Goal: Find specific page/section: Find specific page/section

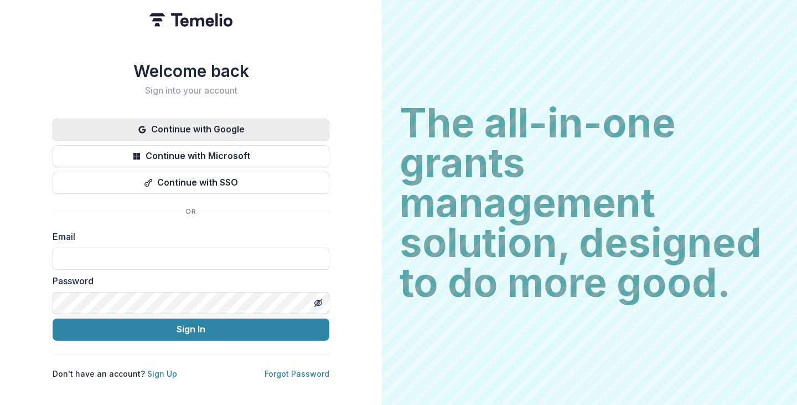
click at [220, 120] on button "Continue with Google" at bounding box center [191, 129] width 277 height 22
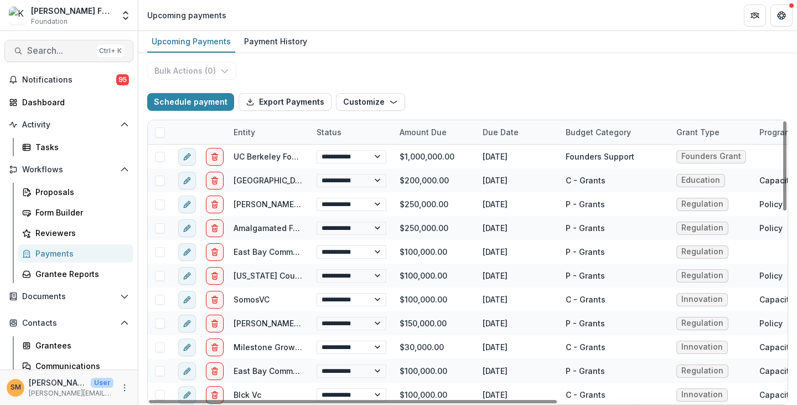
click at [51, 54] on span "Search..." at bounding box center [59, 50] width 65 height 11
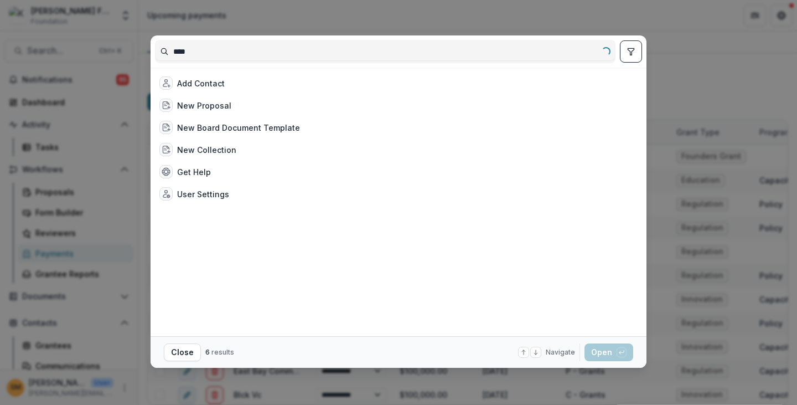
type input "*****"
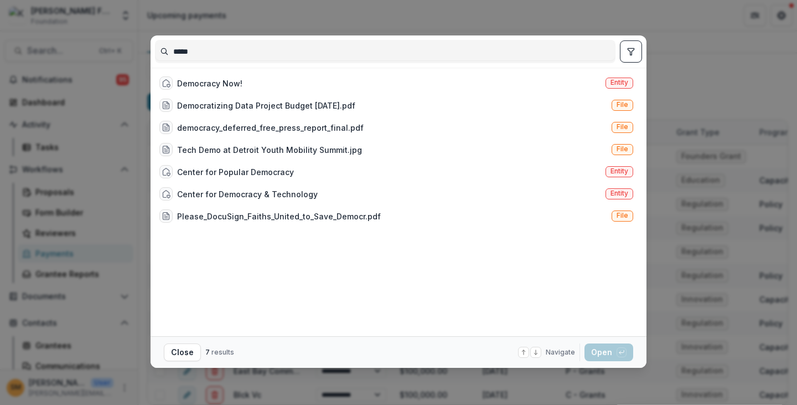
click at [187, 50] on input "*****" at bounding box center [385, 52] width 459 height 18
